Goal: Transaction & Acquisition: Subscribe to service/newsletter

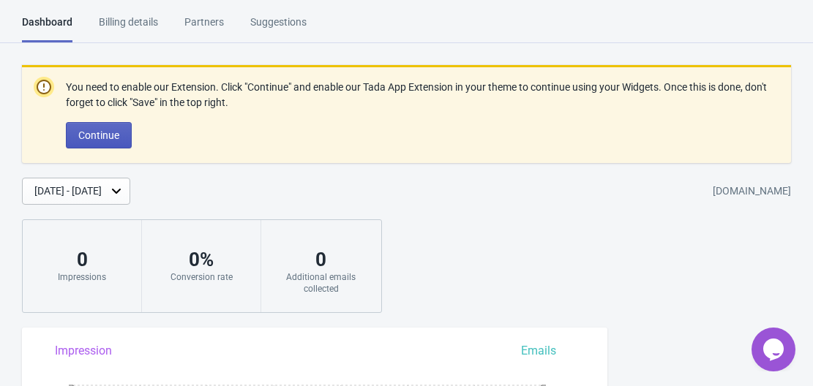
click at [118, 130] on span "Continue" at bounding box center [98, 136] width 41 height 12
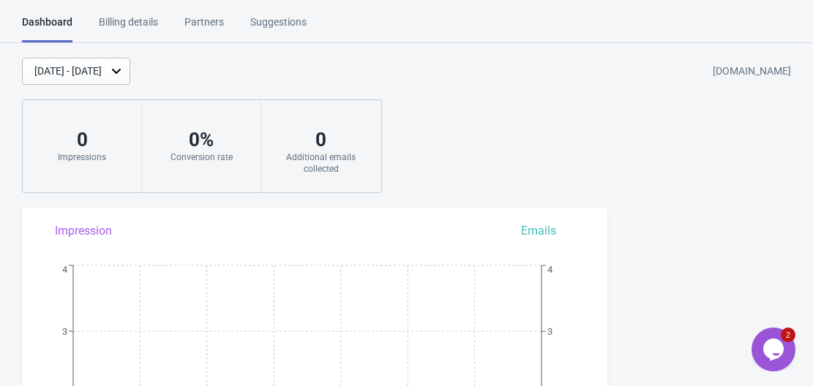
click at [96, 141] on div "0" at bounding box center [81, 139] width 89 height 23
click at [138, 21] on div "Billing details" at bounding box center [128, 28] width 59 height 26
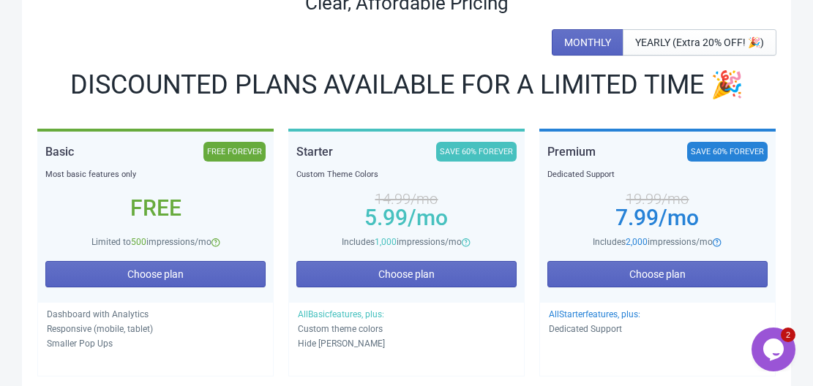
scroll to position [233, 0]
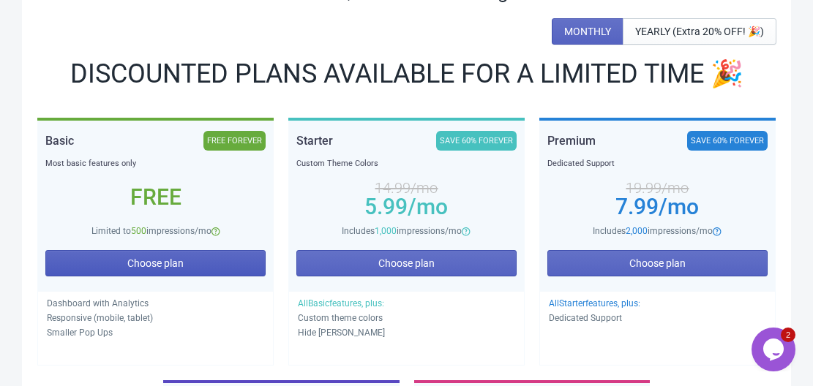
click at [157, 263] on span "Choose plan" at bounding box center [155, 264] width 56 height 12
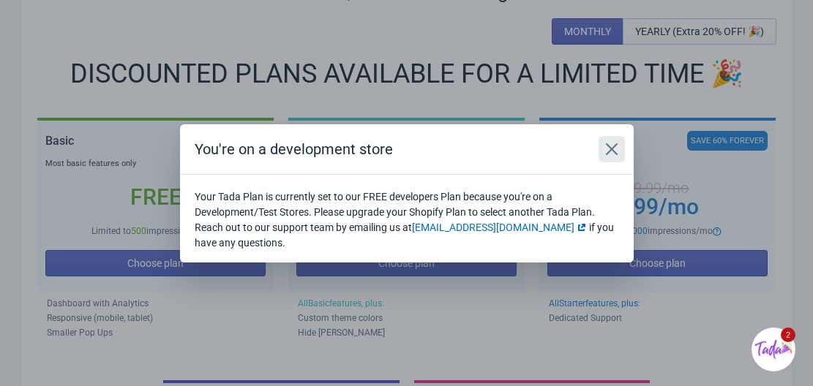
click at [615, 154] on icon "Close" at bounding box center [611, 149] width 15 height 15
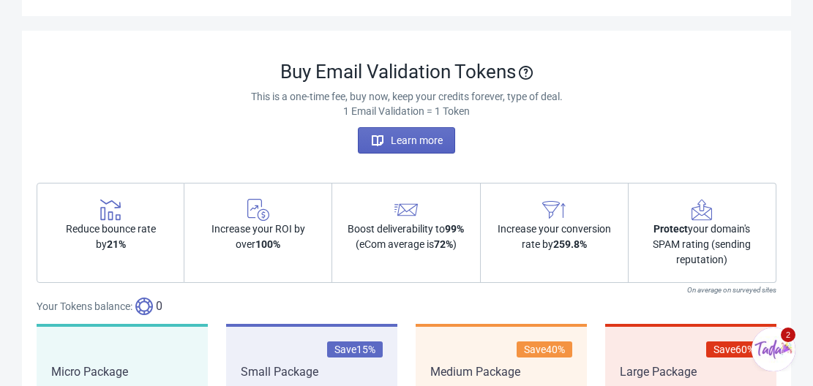
scroll to position [844, 0]
